Goal: Register for event/course

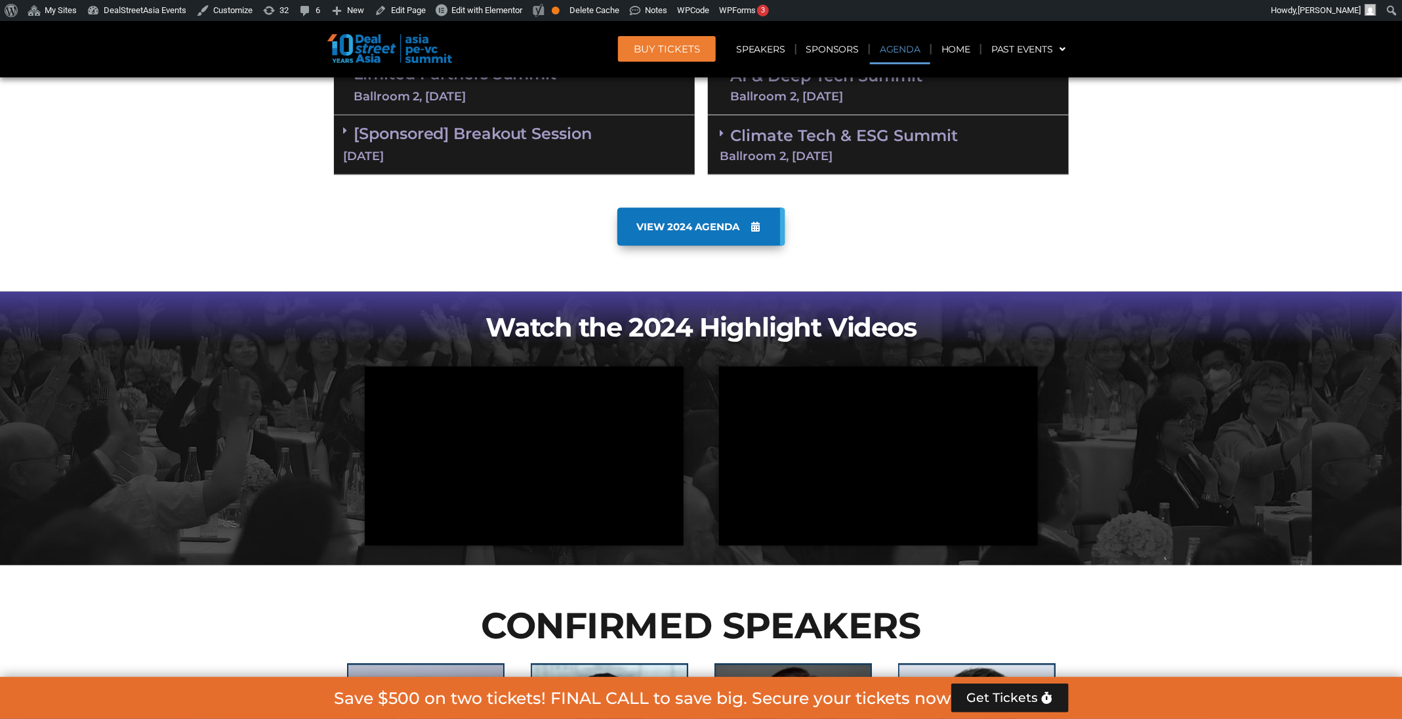
scroll to position [1171, 0]
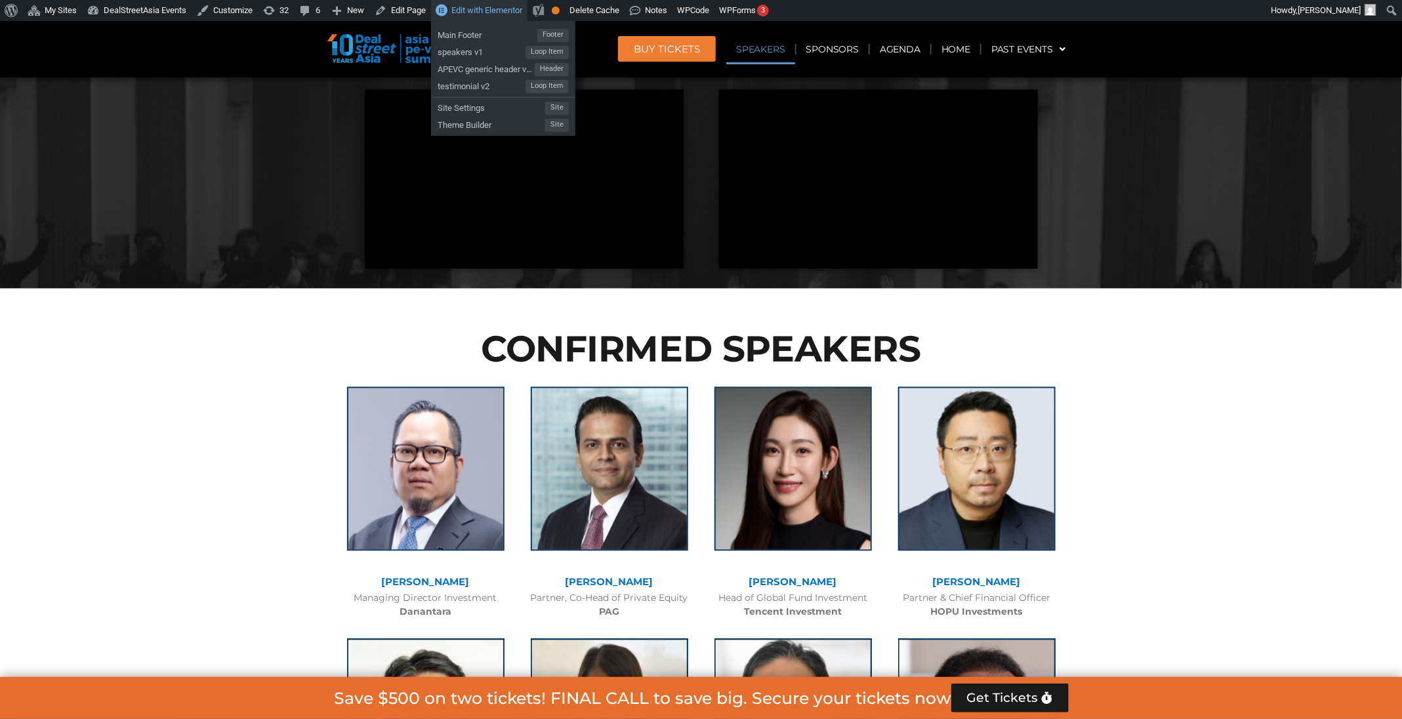
click at [499, 13] on span "Edit with Elementor" at bounding box center [486, 10] width 71 height 10
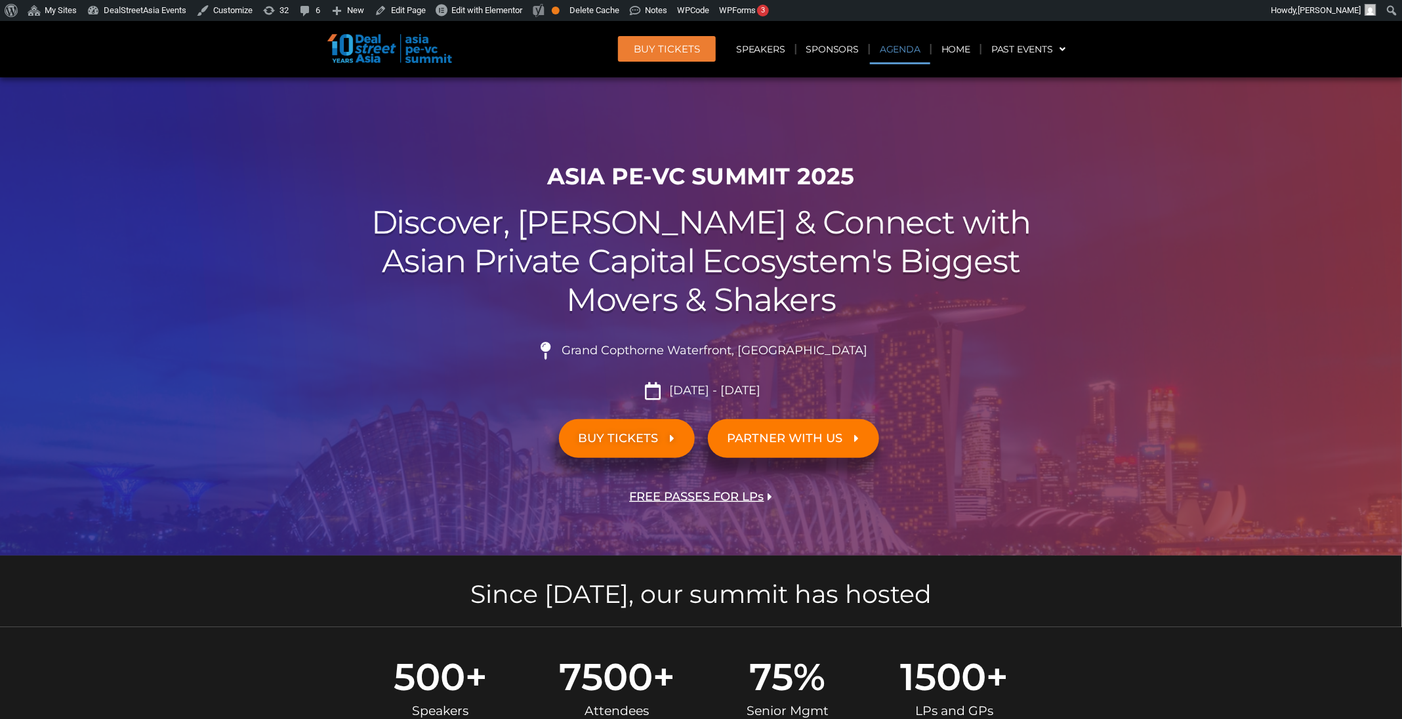
click at [904, 47] on link "Agenda" at bounding box center [900, 49] width 60 height 30
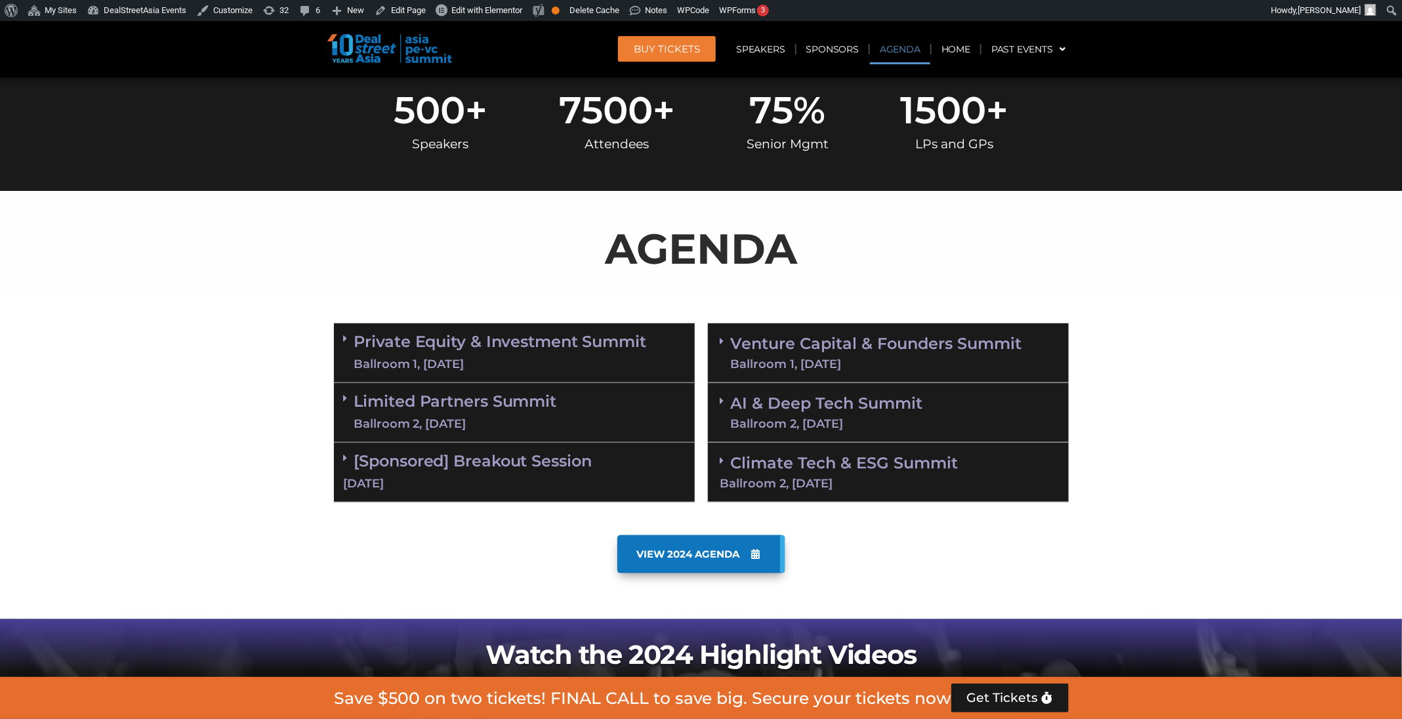
scroll to position [686, 0]
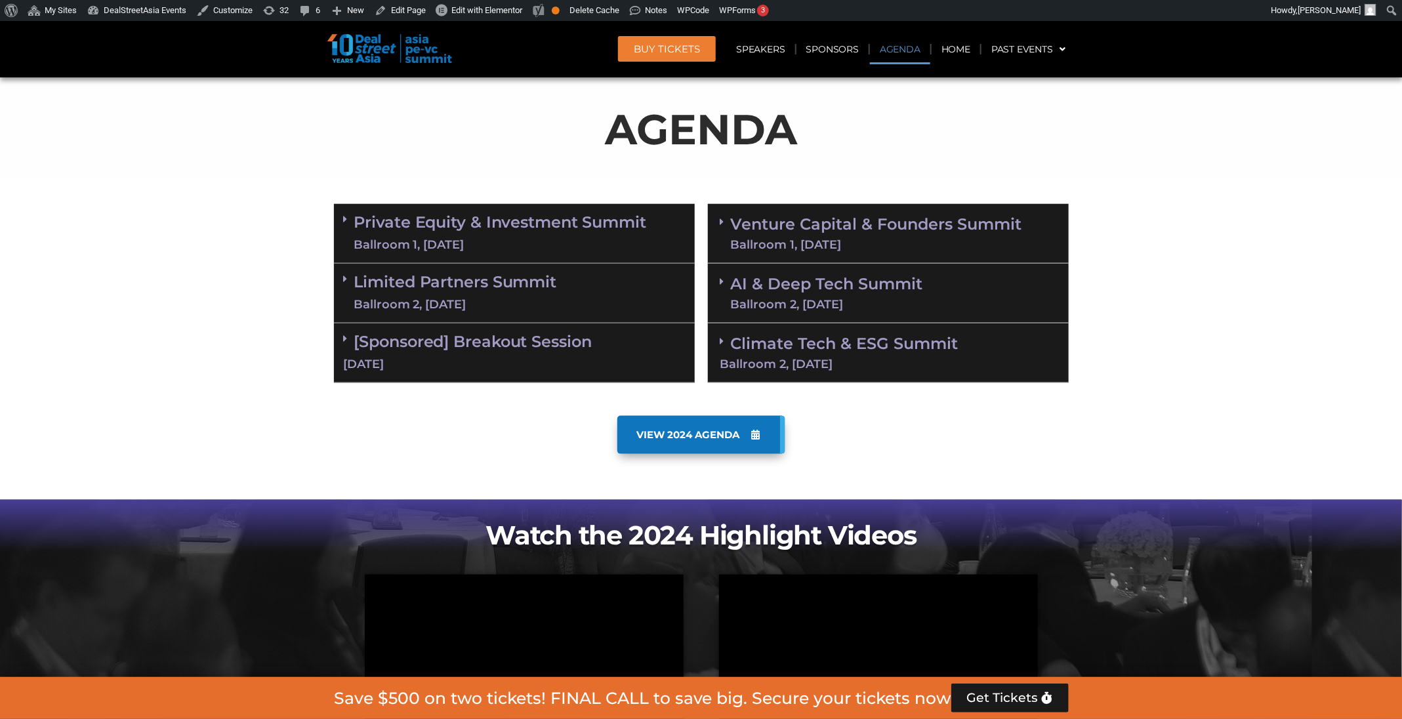
click at [597, 239] on div "Ballroom 1, 10 Sept" at bounding box center [500, 245] width 293 height 16
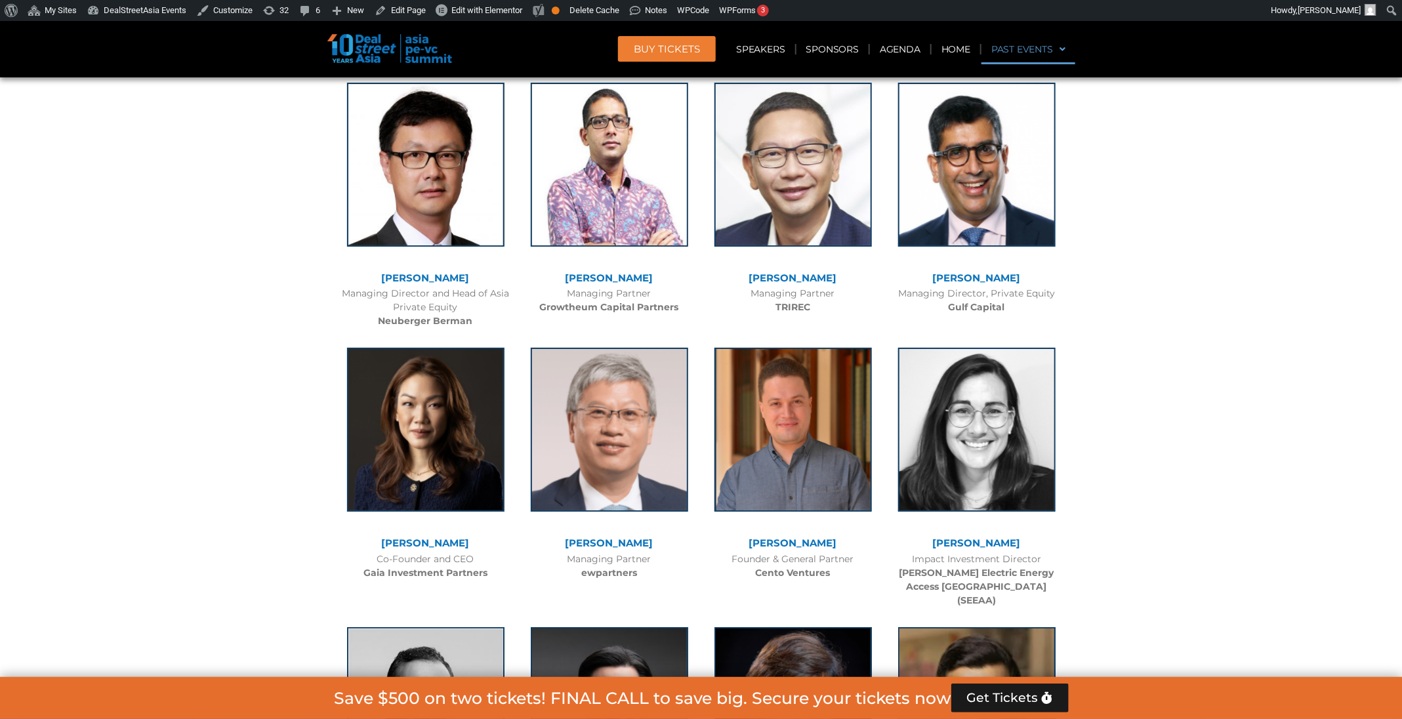
scroll to position [5552, 0]
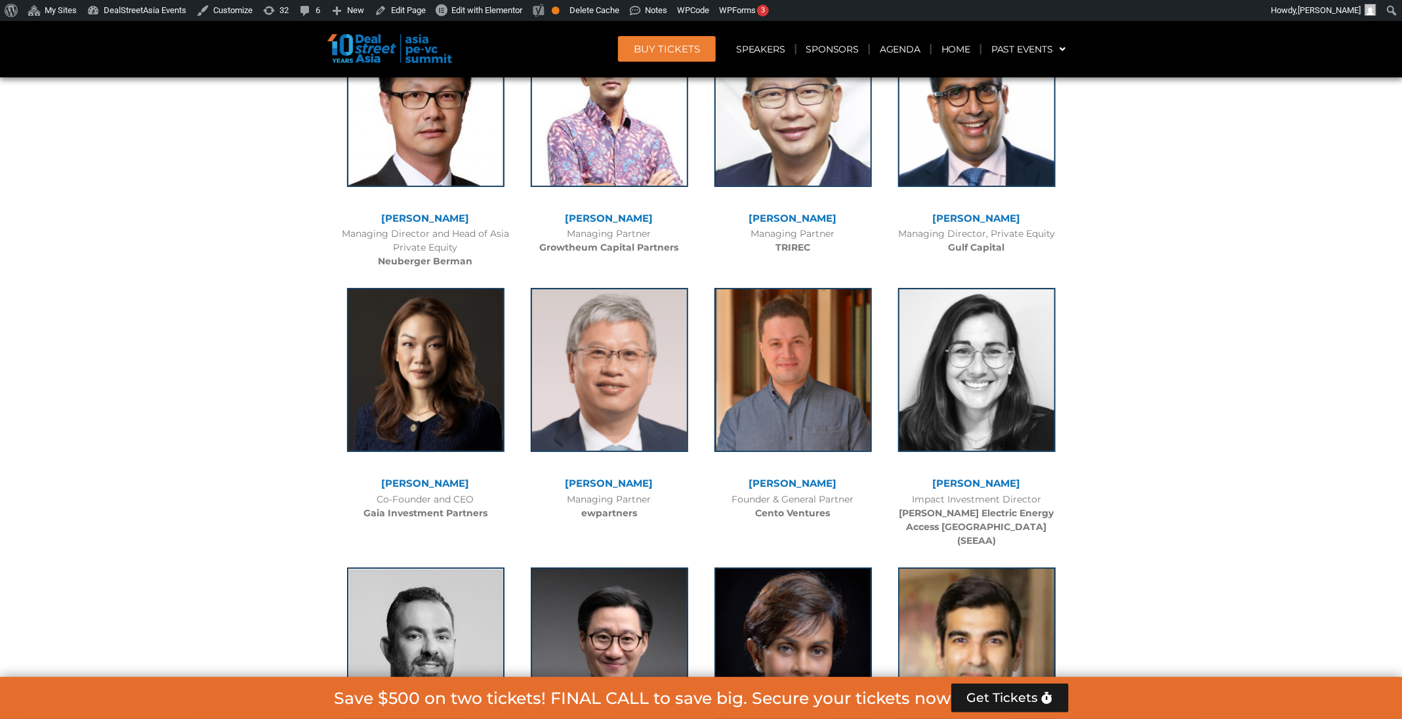
click at [1020, 700] on span "Get Tickets" at bounding box center [1002, 697] width 71 height 13
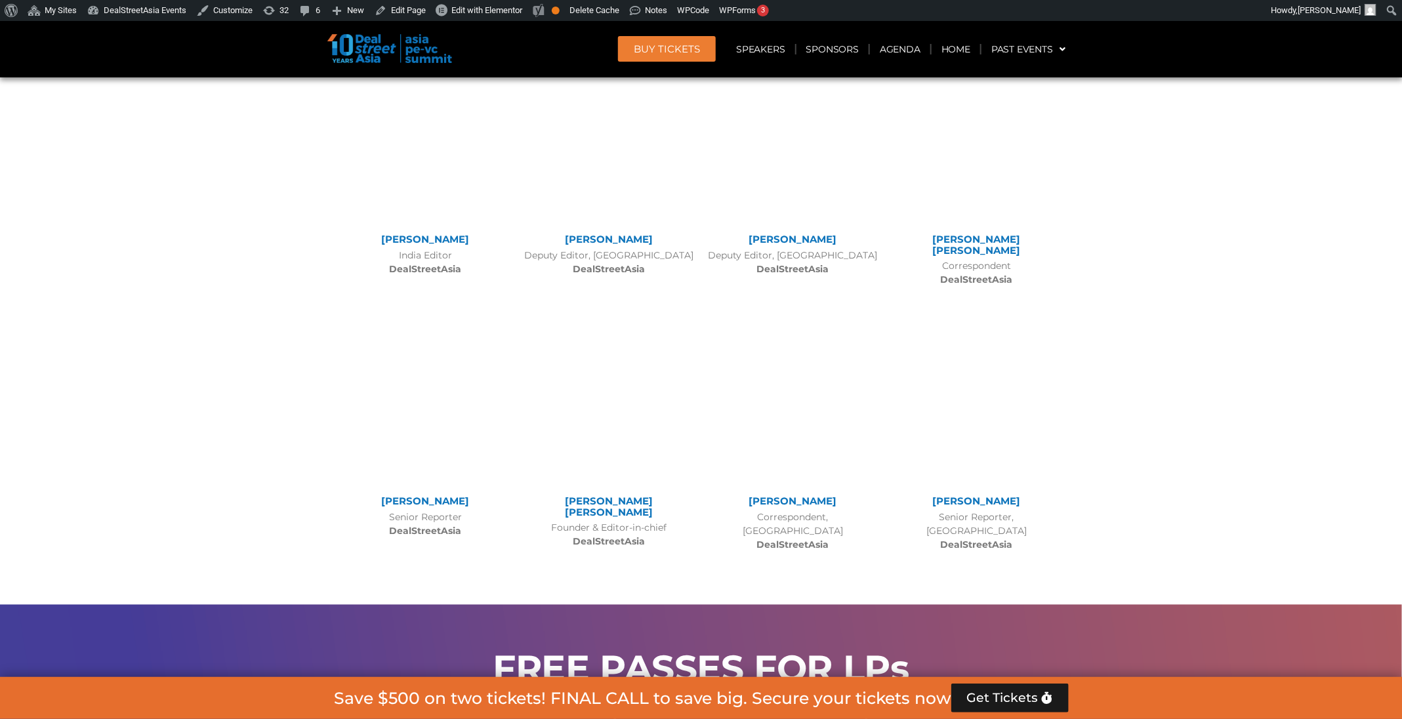
scroll to position [13871, 0]
